Goal: Information Seeking & Learning: Learn about a topic

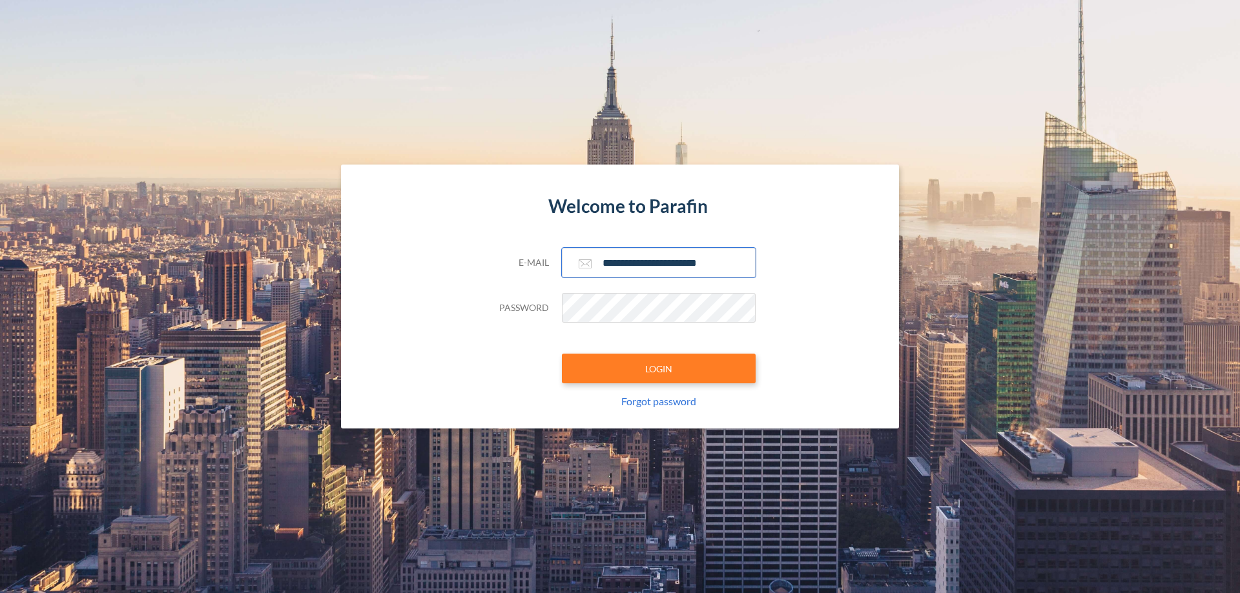
type input "**********"
click at [659, 369] on button "LOGIN" at bounding box center [659, 369] width 194 height 30
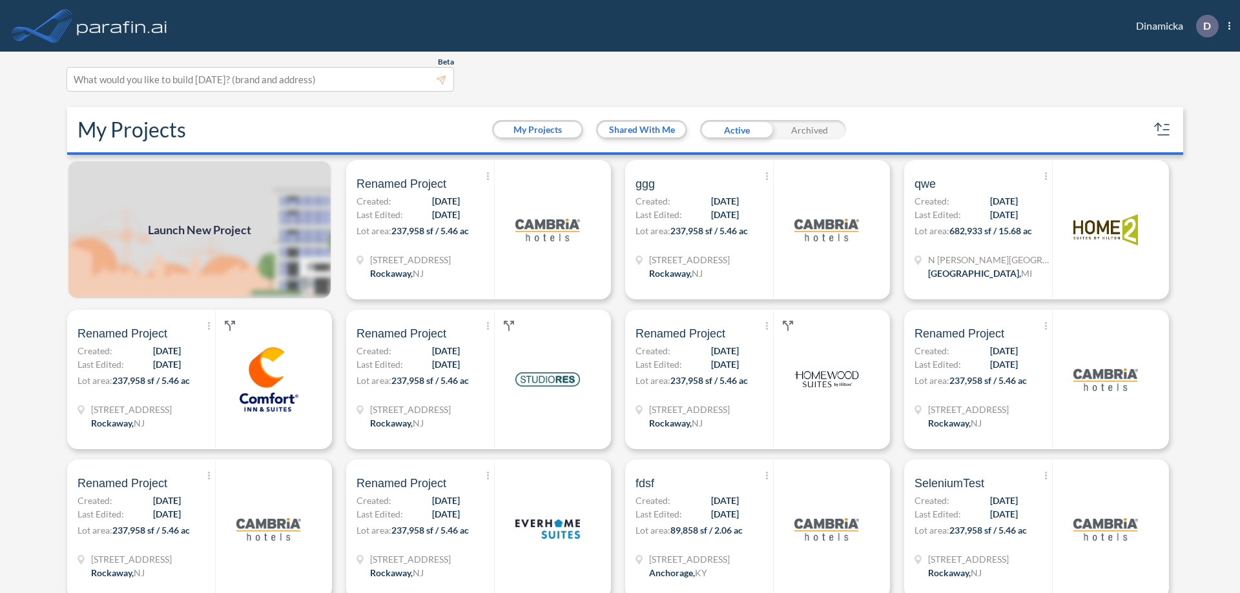
scroll to position [3, 0]
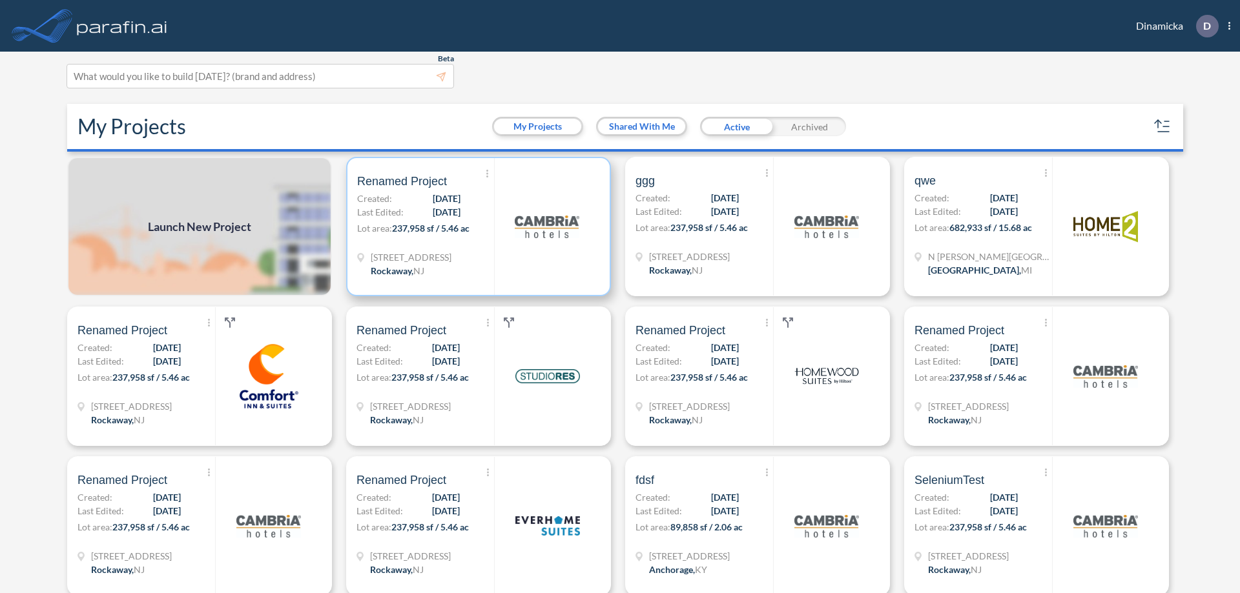
click at [476, 227] on p "Lot area: 237,958 sf / 5.46 ac" at bounding box center [425, 231] width 137 height 19
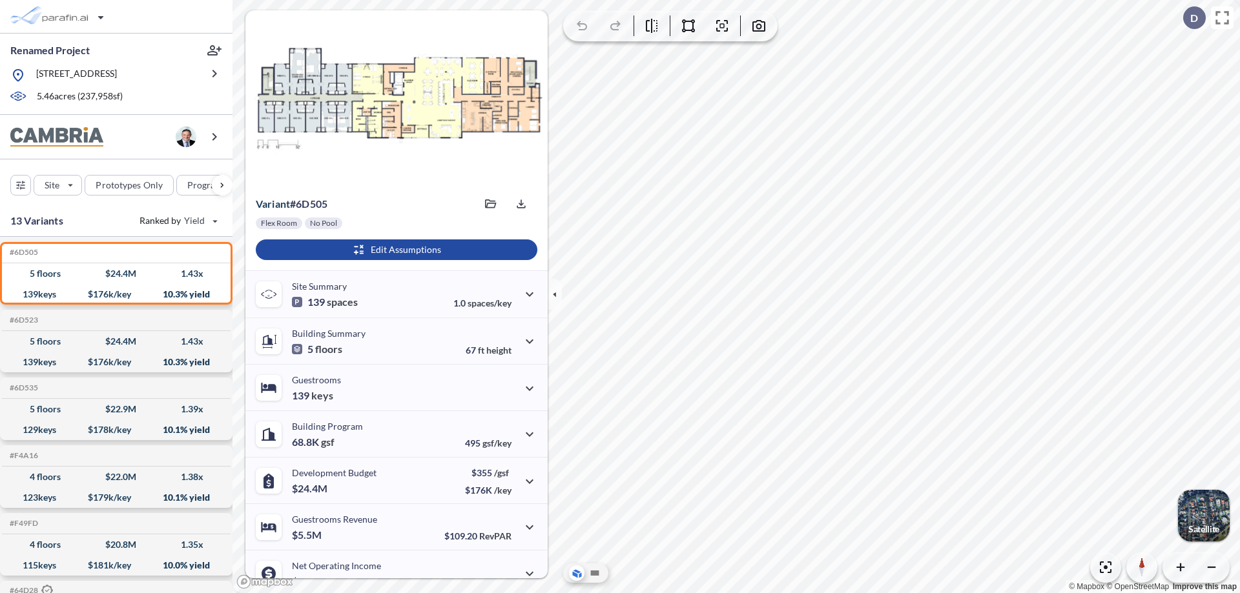
scroll to position [65, 0]
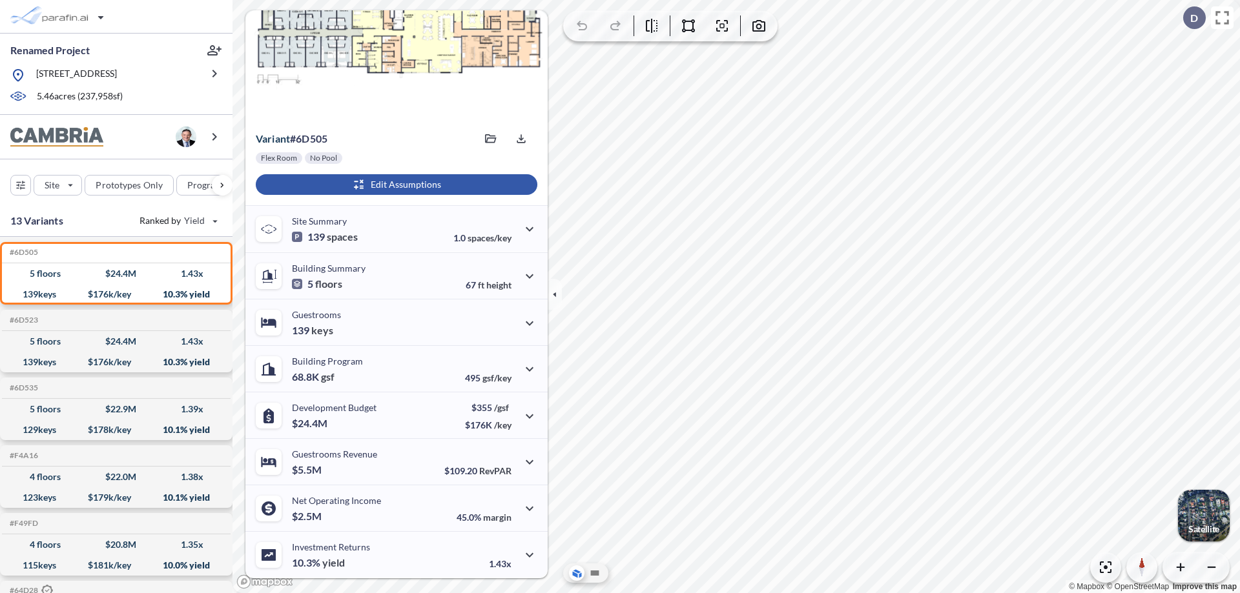
click at [395, 185] on div "button" at bounding box center [397, 184] width 282 height 21
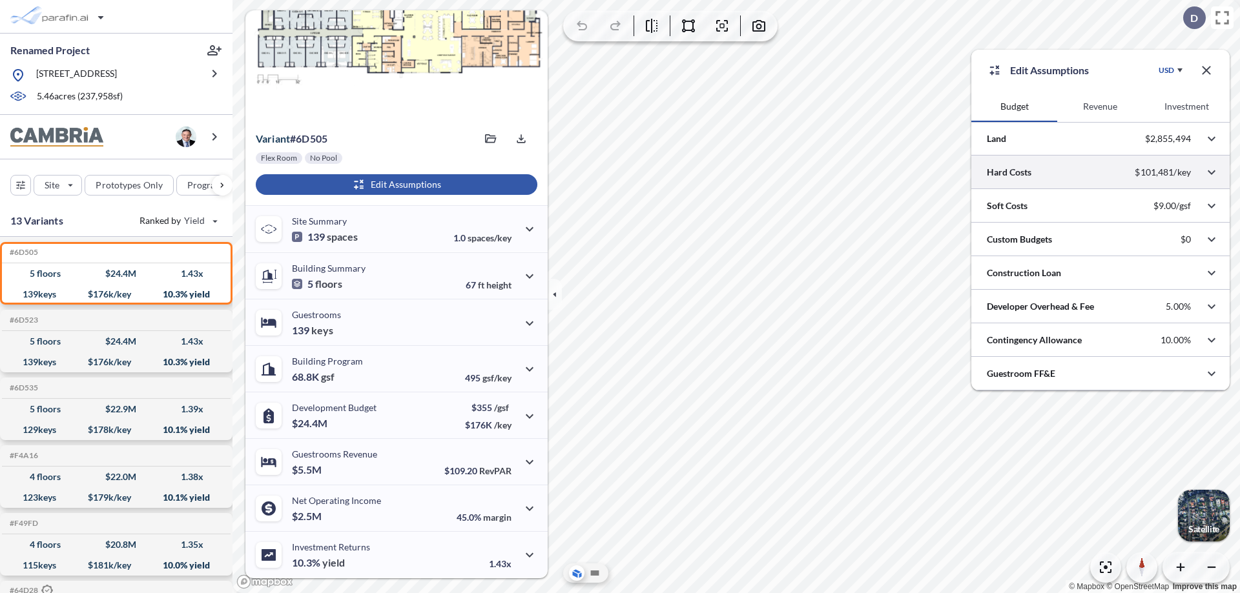
click at [1100, 172] on div at bounding box center [1100, 172] width 258 height 33
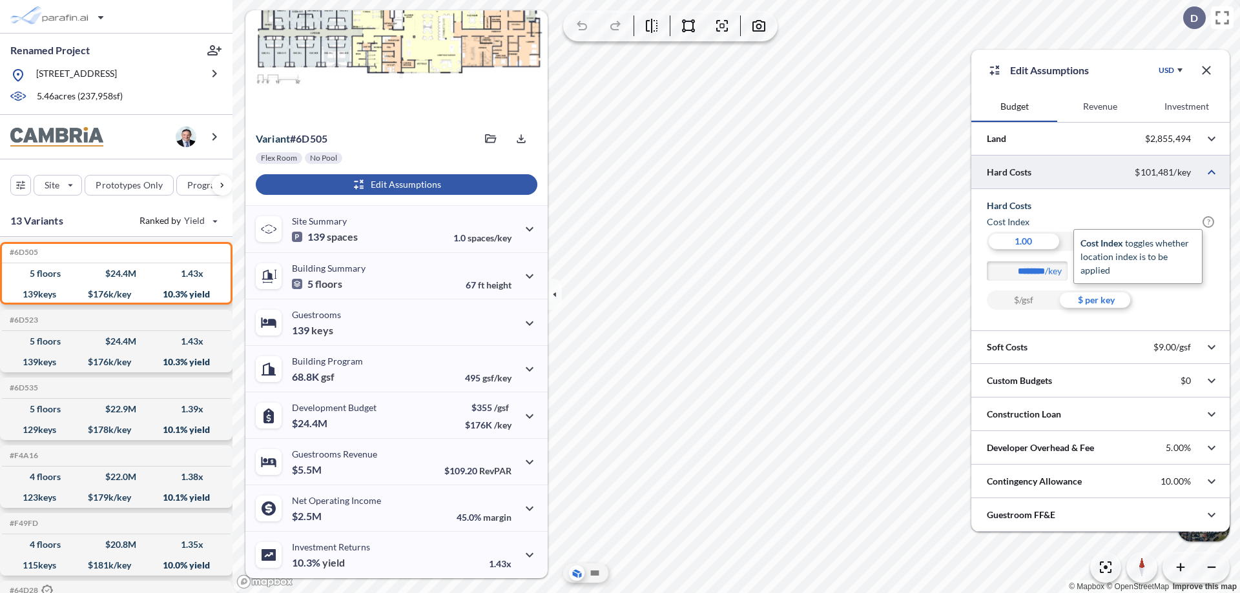
click at [1208, 222] on span "?" at bounding box center [1208, 222] width 12 height 12
